Goal: Find specific page/section: Find specific page/section

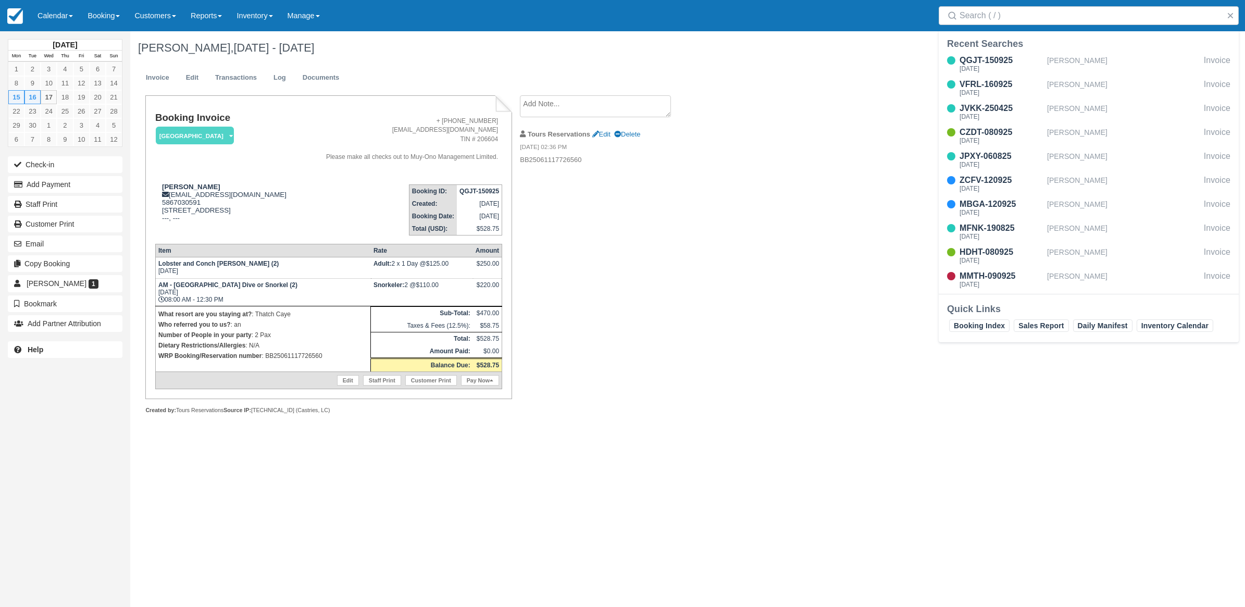
click at [803, 303] on div "James Shipton, Sep 15 - Sep 16 2025 Invoice Edit Transactions Log Documents Boo…" at bounding box center [597, 234] width 934 height 406
drag, startPoint x: 331, startPoint y: 358, endPoint x: 266, endPoint y: 365, distance: 65.0
click at [266, 365] on td "What resort are you staying at? : Thatch Caye Who referred you to us? : an Numb…" at bounding box center [262, 339] width 215 height 66
copy p "BB25061117726560"
click at [697, 444] on div "September 2025 Mon Tue Wed Thu Fri Sat Sun 1 2 3 4 5 6 7 8 9 10 11 12 13 14 15 …" at bounding box center [622, 319] width 1245 height 576
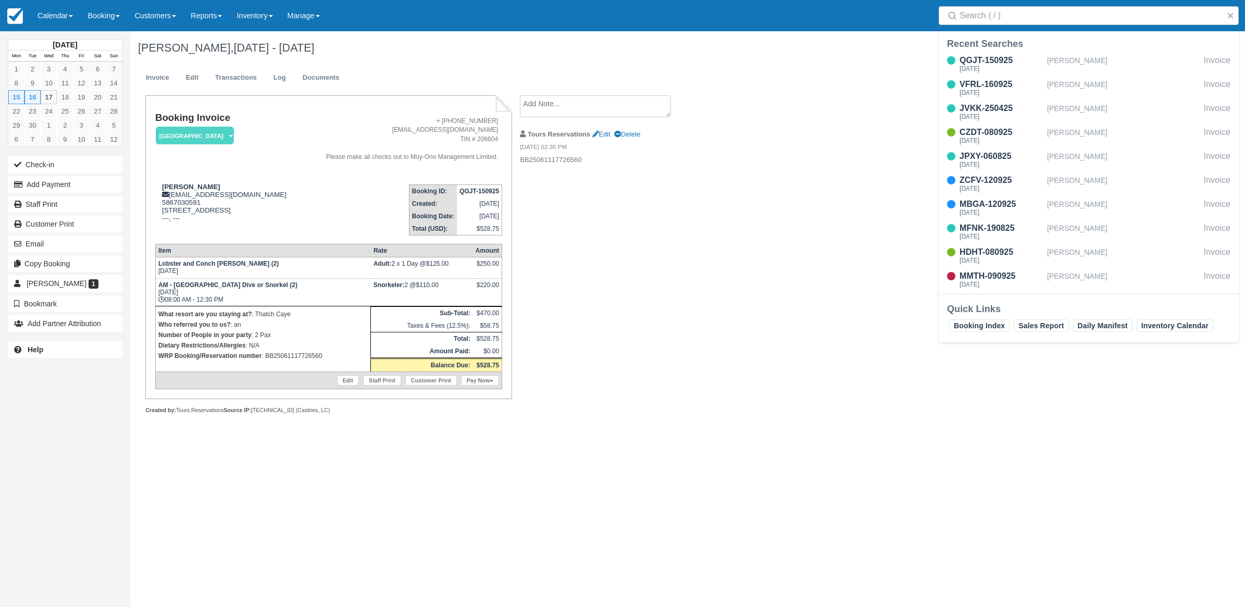
click at [870, 139] on div "James Shipton, Sep 15 - Sep 16 2025 Invoice Edit Transactions Log Documents Boo…" at bounding box center [597, 234] width 934 height 406
click at [1230, 14] on button "button" at bounding box center [1230, 15] width 13 height 13
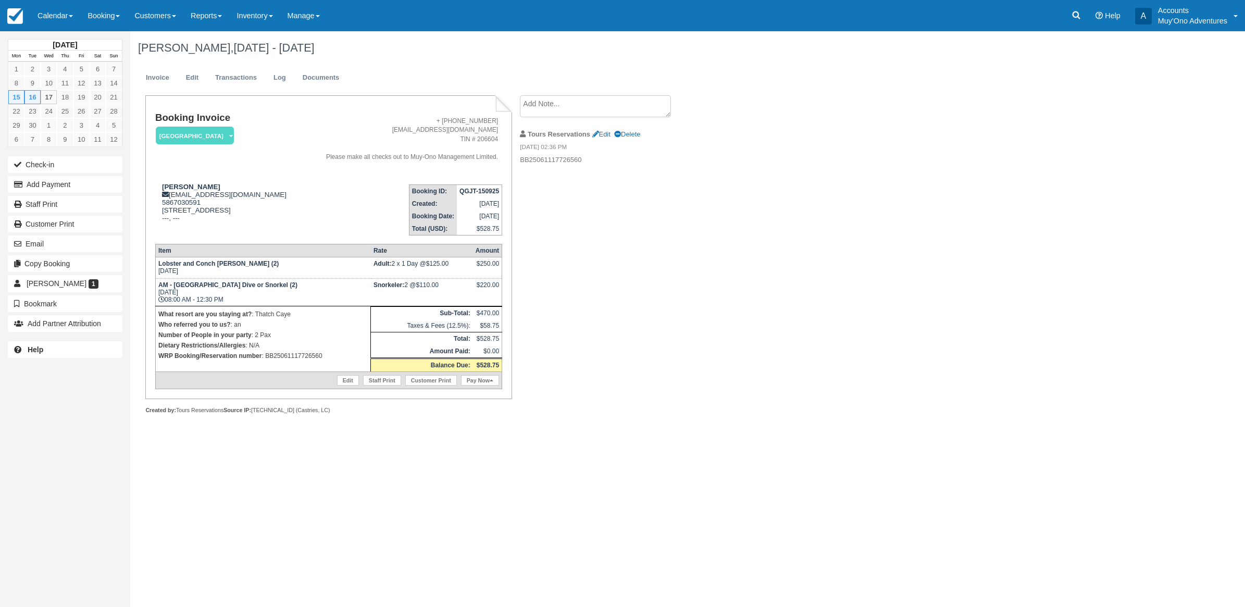
click at [987, 190] on div "James Shipton, Sep 15 - Sep 16 2025 Invoice Edit Transactions Log Documents Boo…" at bounding box center [597, 234] width 934 height 406
click at [51, 27] on link "Calendar" at bounding box center [55, 15] width 50 height 31
click at [48, 97] on link "Month" at bounding box center [72, 99] width 82 height 22
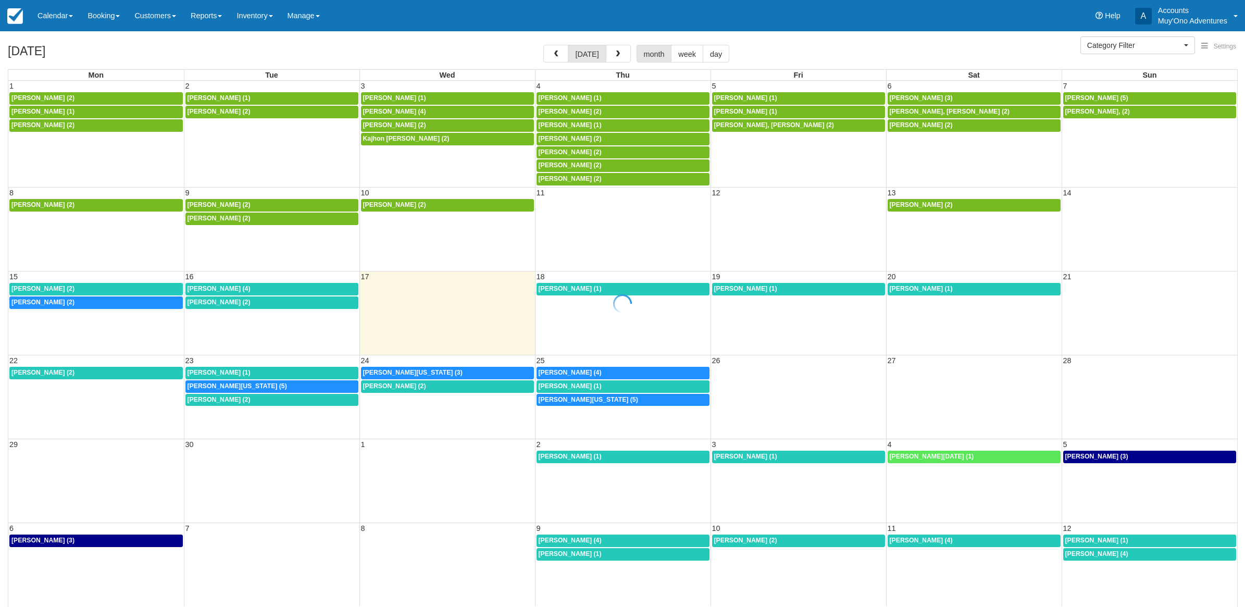
select select
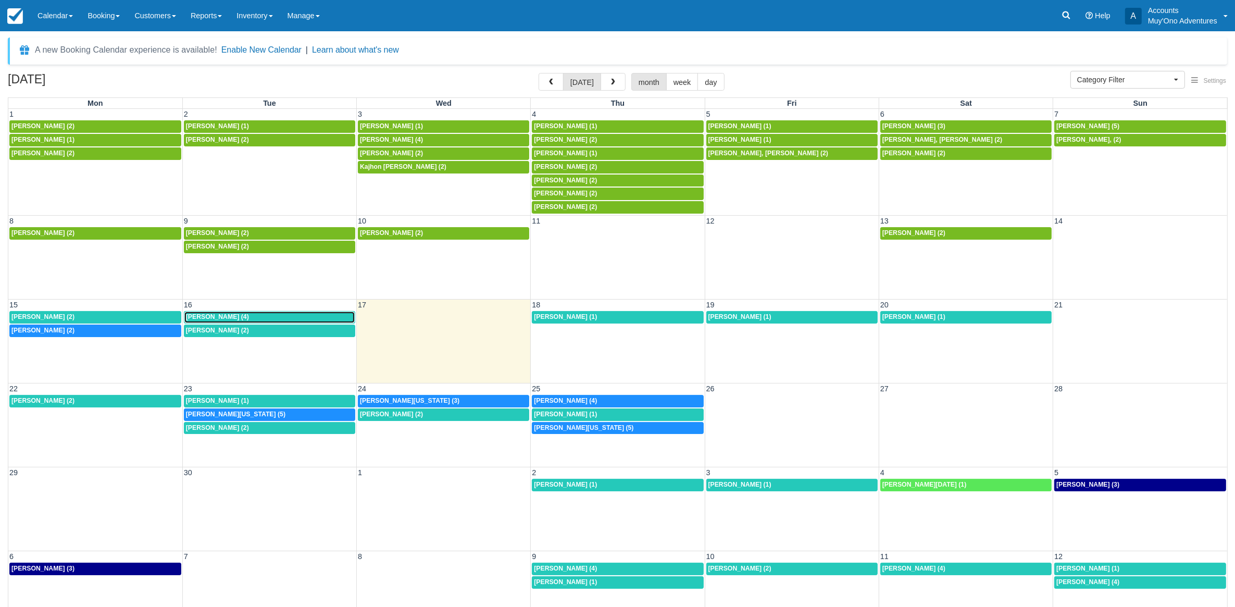
click at [265, 316] on div "[PERSON_NAME] (4)" at bounding box center [269, 317] width 167 height 8
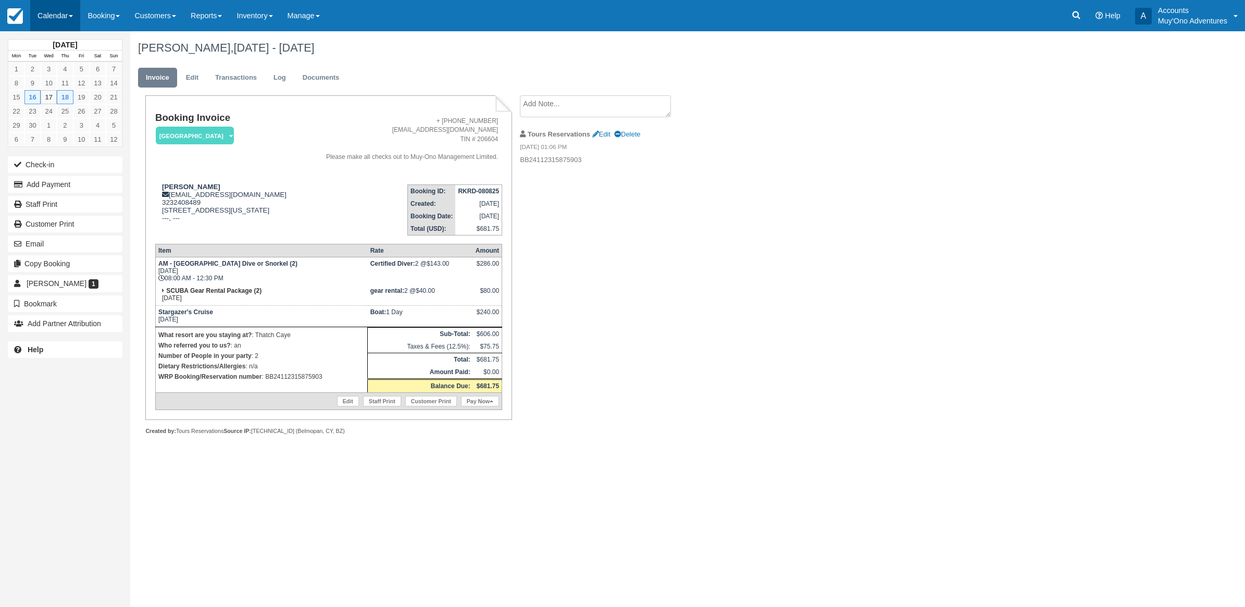
click at [41, 21] on link "Calendar" at bounding box center [55, 15] width 50 height 31
click at [81, 90] on link "Month" at bounding box center [72, 99] width 82 height 22
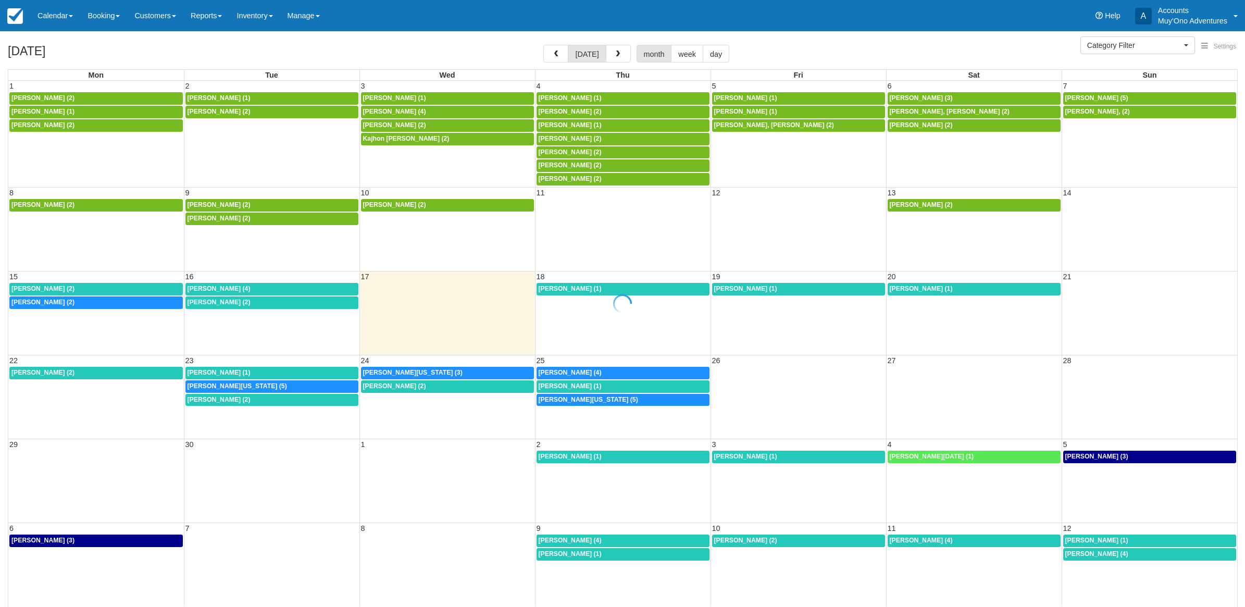
select select
